Goal: Task Accomplishment & Management: Manage account settings

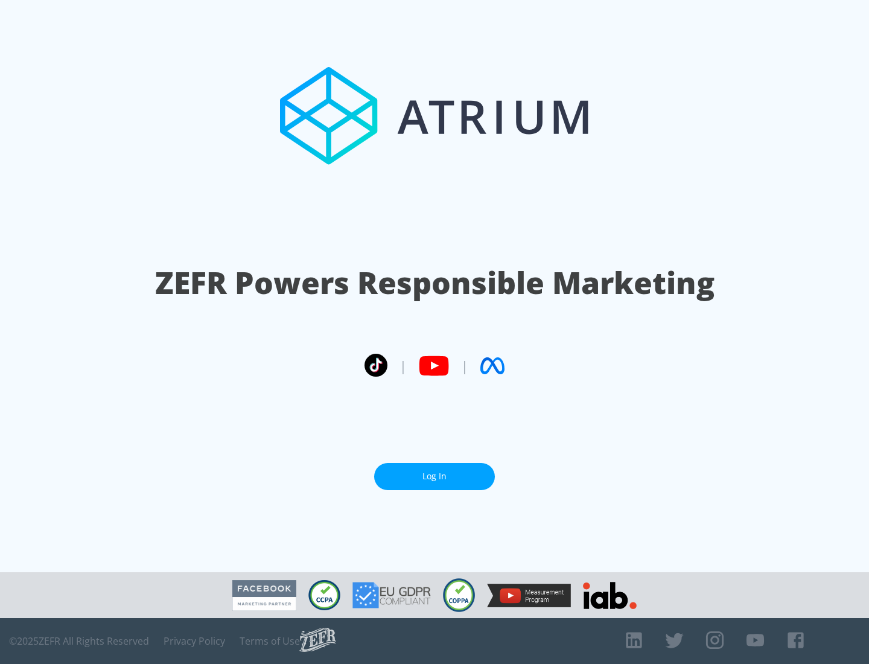
click at [434, 476] on link "Log In" at bounding box center [434, 476] width 121 height 27
